Goal: Task Accomplishment & Management: Manage account settings

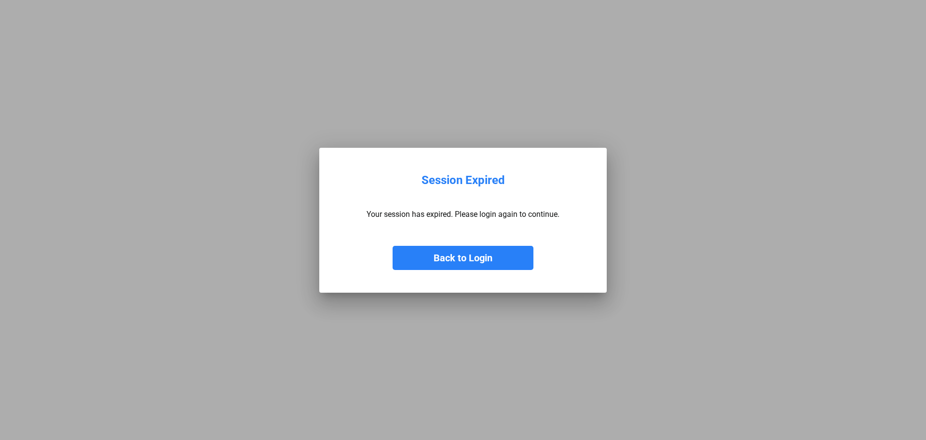
click at [444, 255] on button "Back to Login" at bounding box center [463, 258] width 141 height 24
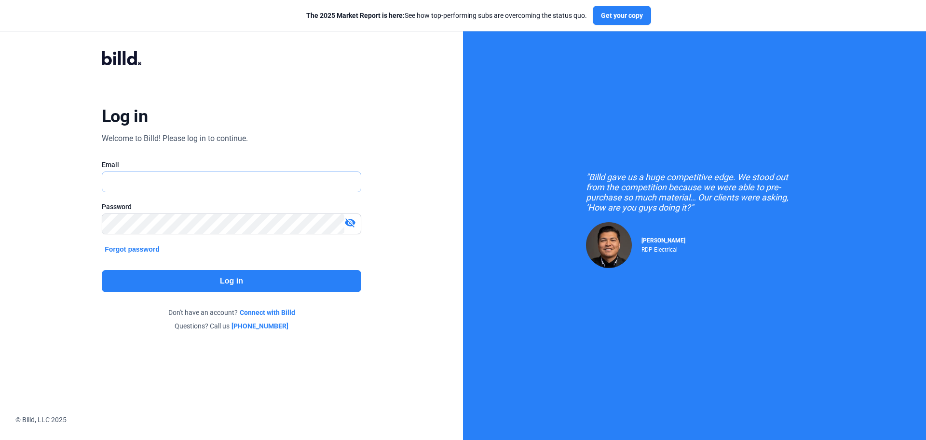
click at [198, 178] on input "text" at bounding box center [231, 182] width 259 height 20
type input "[EMAIL_ADDRESS][DOMAIN_NAME]"
click at [237, 289] on button "Log in" at bounding box center [232, 281] width 260 height 22
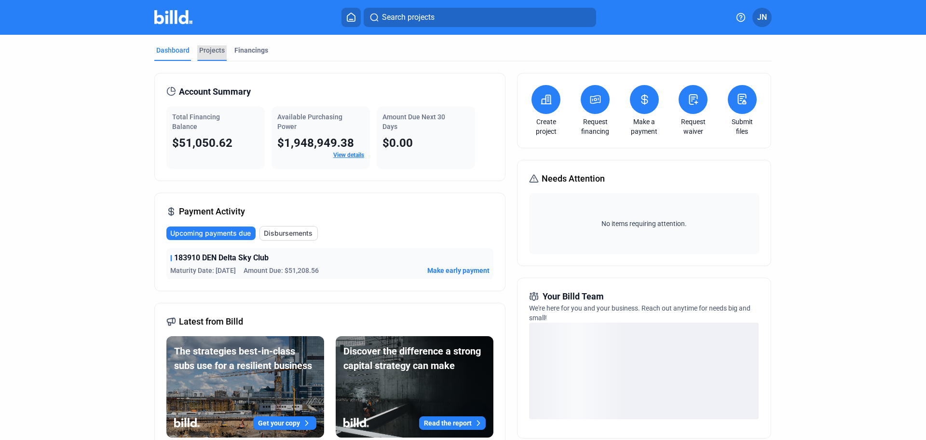
click at [206, 47] on div "Projects" at bounding box center [212, 50] width 26 height 10
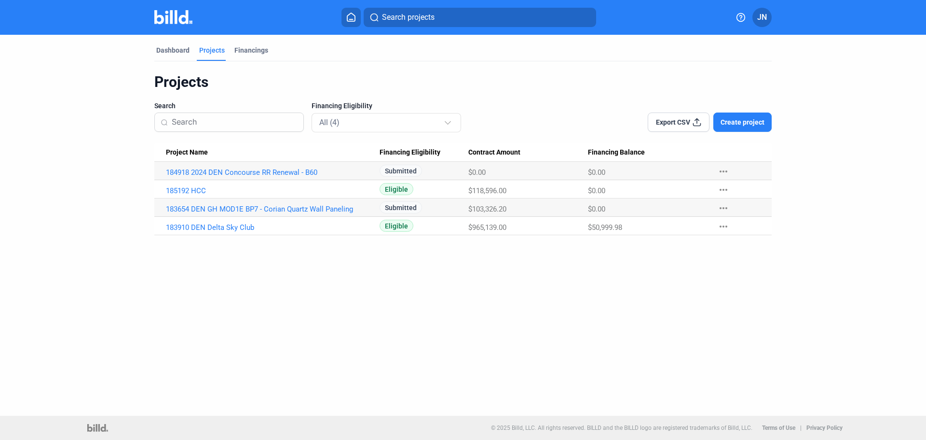
click at [168, 289] on div "Dashboard Projects Financings Projects Search Financing Eligibility All (4) Exp…" at bounding box center [463, 225] width 926 height 381
click at [436, 308] on div "Dashboard Projects Financings Projects Search Financing Eligibility All (4) Exp…" at bounding box center [463, 225] width 926 height 381
